Goal: Information Seeking & Learning: Find specific fact

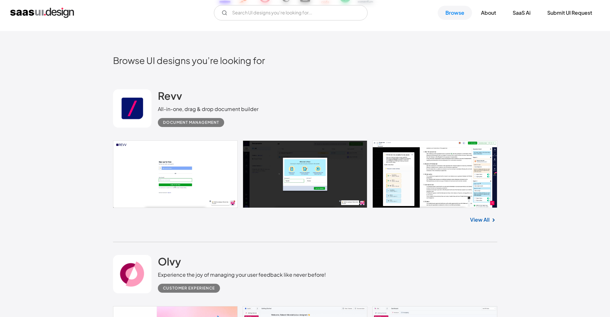
scroll to position [128, 0]
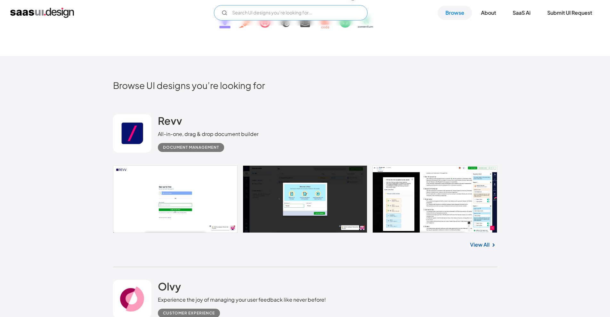
click at [293, 13] on input "Email Form" at bounding box center [291, 12] width 154 height 15
click at [305, 10] on input "report viewer" at bounding box center [291, 12] width 154 height 15
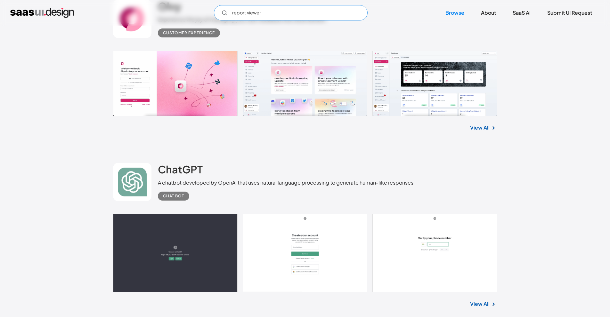
scroll to position [384, 0]
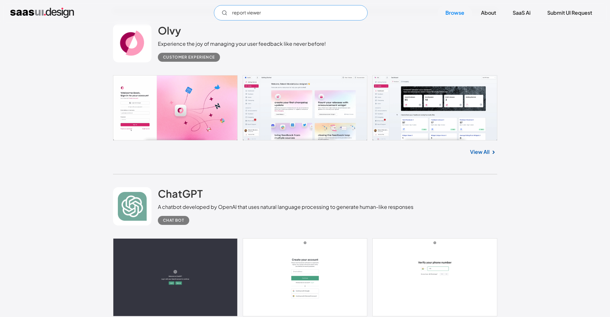
click at [287, 11] on input "report viewer" at bounding box center [291, 12] width 154 height 15
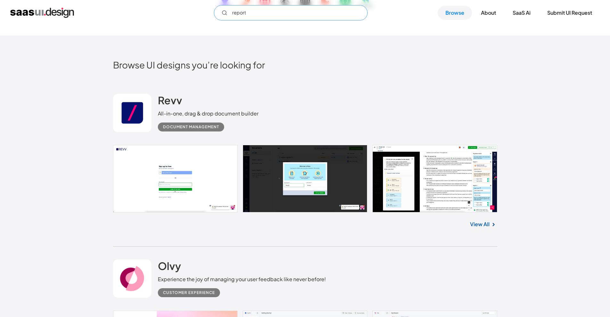
scroll to position [0, 0]
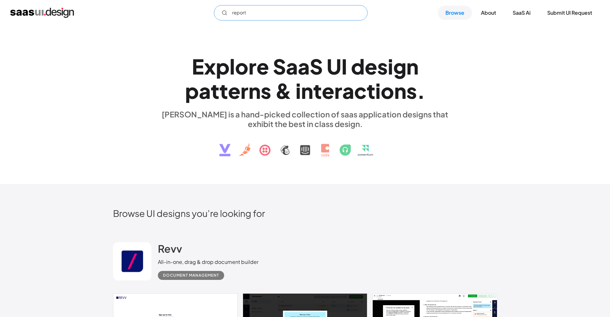
type input "report"
drag, startPoint x: 190, startPoint y: 61, endPoint x: 440, endPoint y: 88, distance: 251.3
click at [440, 88] on h1 "E x p l o r e S a a S U I d e s i g n p a t t e r n s & i n t e r a c t i o n s…" at bounding box center [305, 78] width 295 height 49
click at [528, 113] on div "E x p l o r e S a a S U I d e s i g n p a t t e r n s & i n t e r a c t i o n s…" at bounding box center [305, 105] width 610 height 159
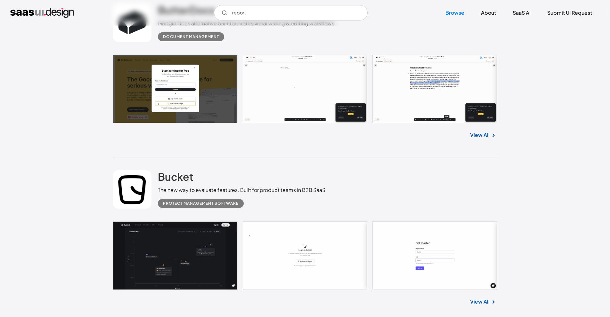
scroll to position [1762, 0]
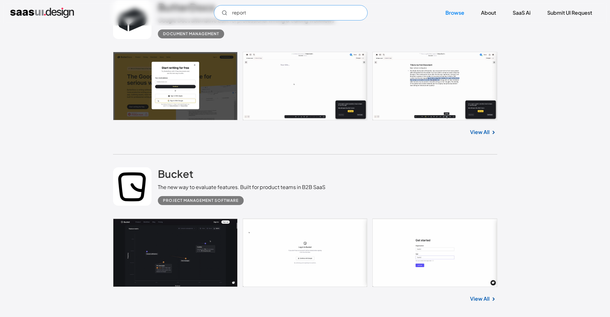
click at [298, 12] on input "report" at bounding box center [291, 12] width 154 height 15
drag, startPoint x: 298, startPoint y: 12, endPoint x: 107, endPoint y: 18, distance: 191.0
click at [107, 18] on div "report Not found ! Thank you! Your submission has been received! Oops! Somethin…" at bounding box center [305, 12] width 590 height 15
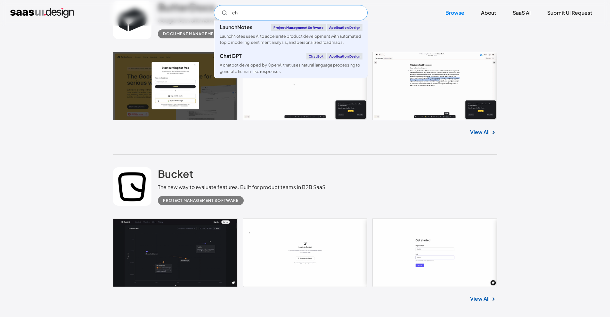
type input "c"
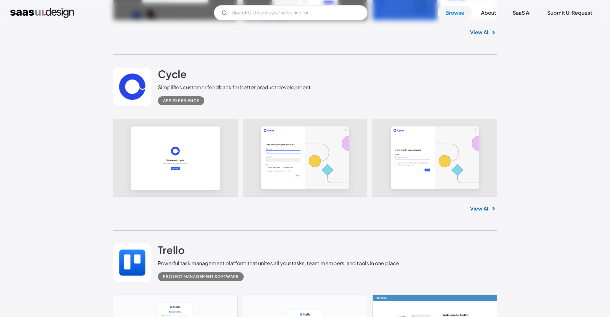
scroll to position [4548, 0]
